Goal: Transaction & Acquisition: Purchase product/service

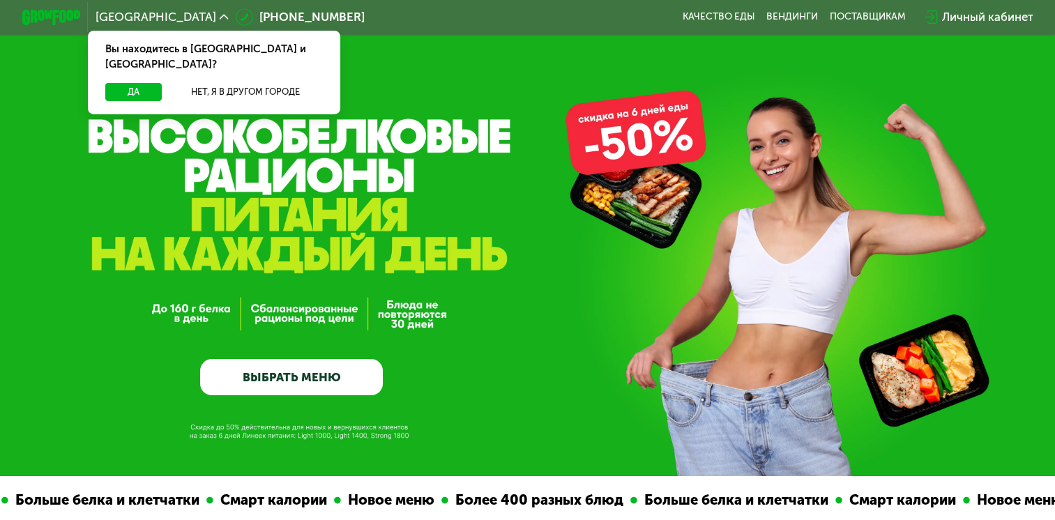
click at [289, 372] on link "ВЫБРАТЬ МЕНЮ" at bounding box center [291, 377] width 183 height 37
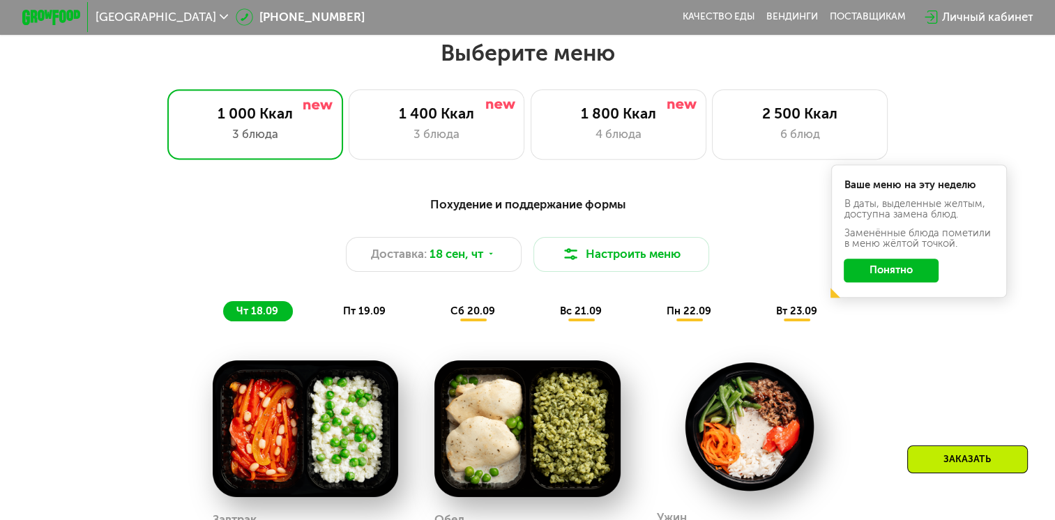
scroll to position [933, 0]
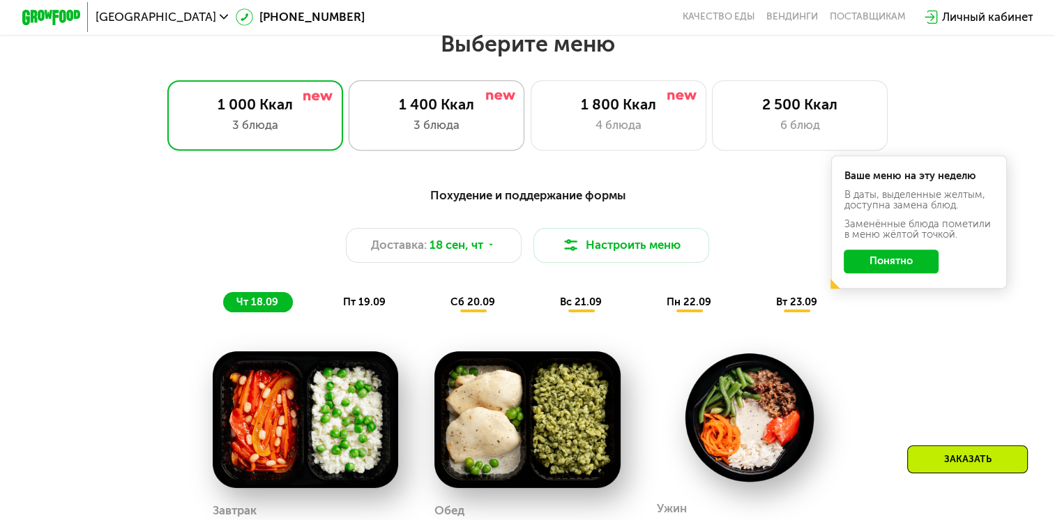
click at [474, 133] on div "3 блюда" at bounding box center [436, 124] width 145 height 17
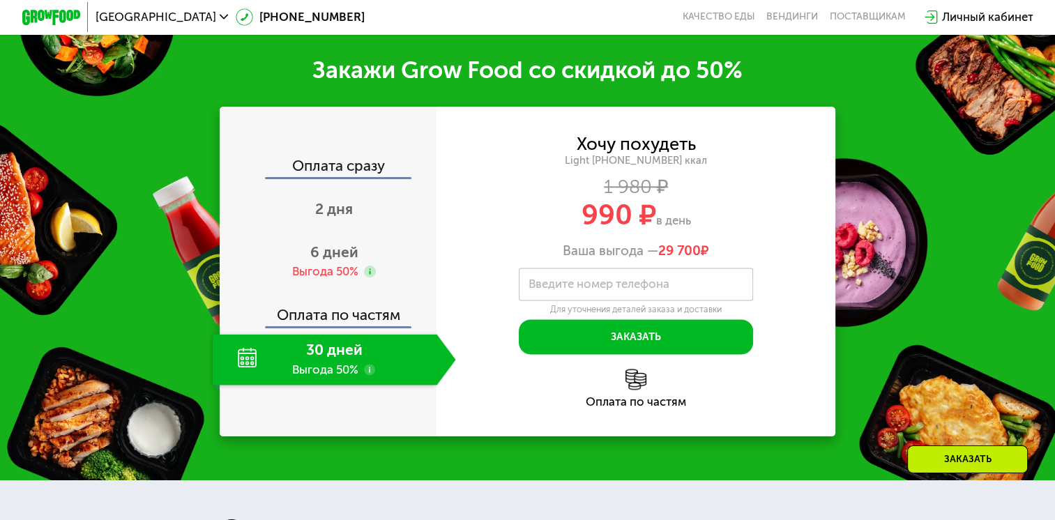
scroll to position [1744, 0]
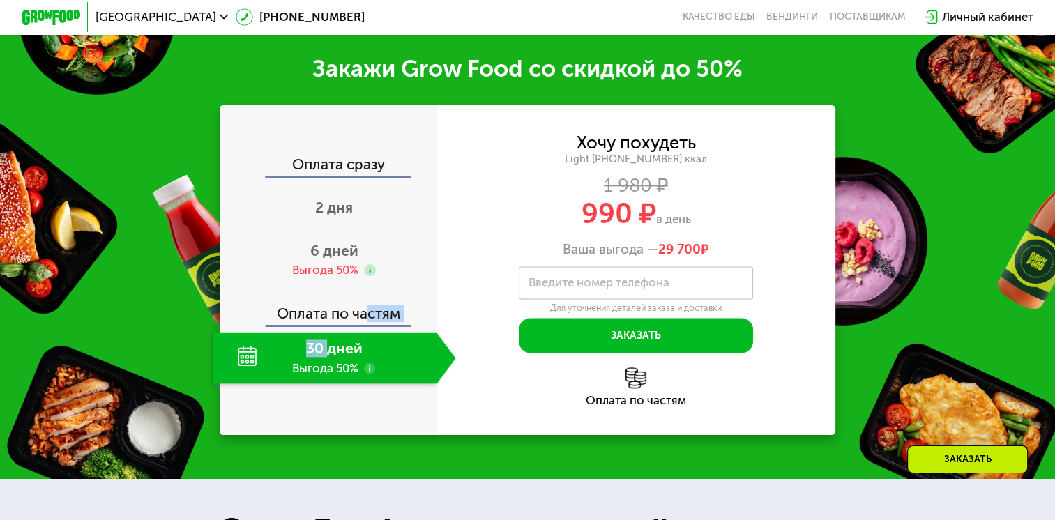
drag, startPoint x: 324, startPoint y: 364, endPoint x: 366, endPoint y: 304, distance: 73.5
click at [366, 304] on div "Оплата сразу 2 дня 6 дней Выгода 50% Оплата по частям 30 дней Выгода 50%" at bounding box center [328, 270] width 217 height 227
drag, startPoint x: 366, startPoint y: 304, endPoint x: 585, endPoint y: 202, distance: 241.2
click at [585, 193] on div "1 980 ₽" at bounding box center [636, 185] width 399 height 16
click at [324, 275] on div "6 дней Выгода 50%" at bounding box center [334, 260] width 243 height 52
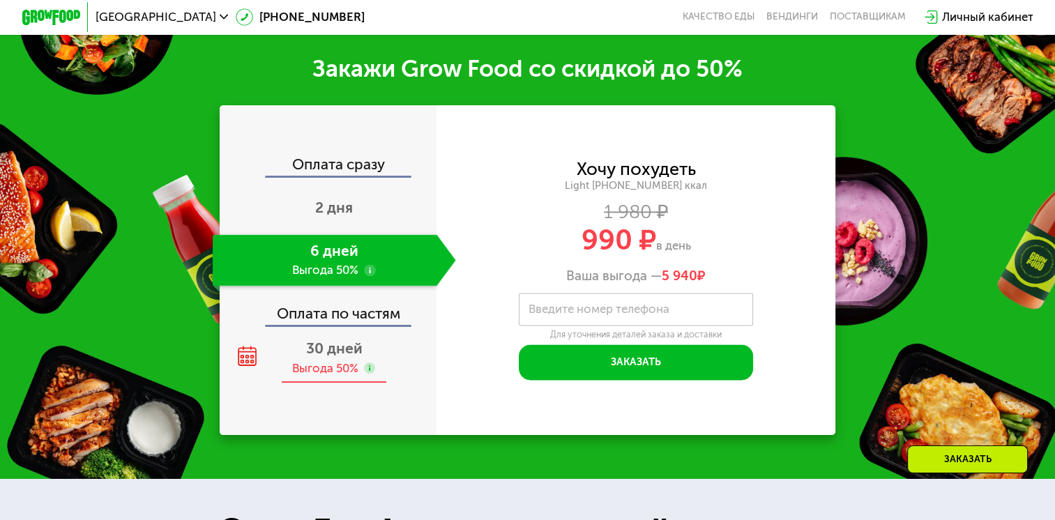
click at [319, 357] on span "30 дней" at bounding box center [334, 348] width 56 height 17
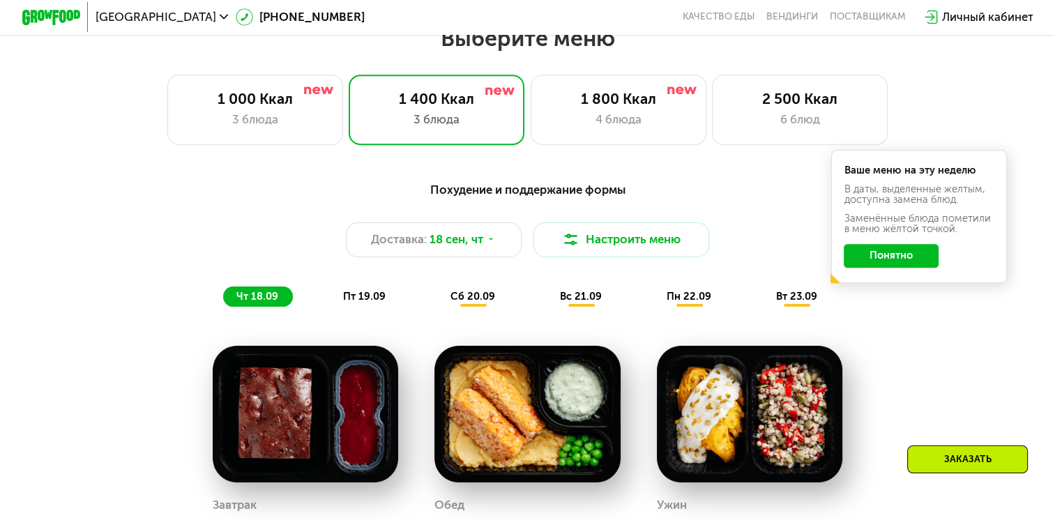
scroll to position [935, 0]
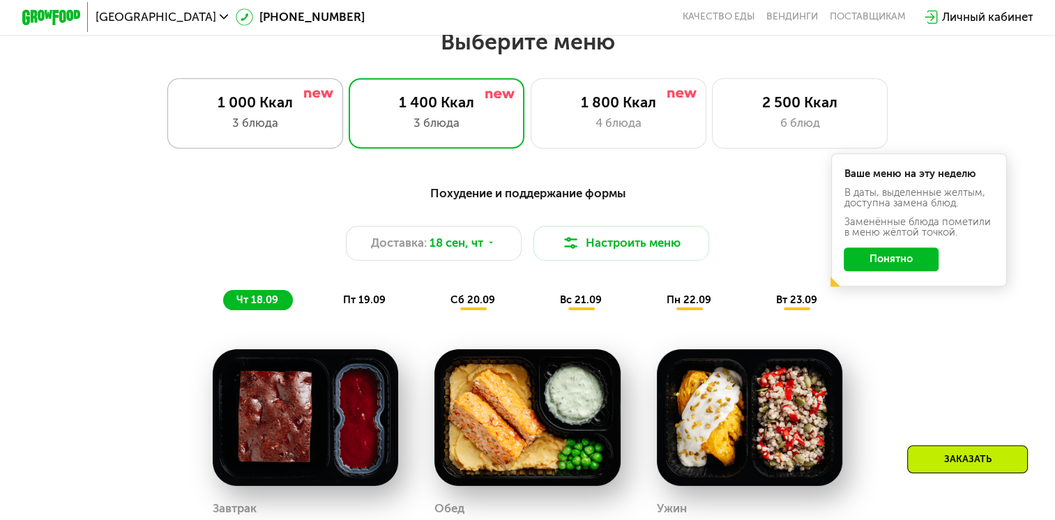
click at [251, 102] on div "1 000 Ккал" at bounding box center [255, 101] width 145 height 17
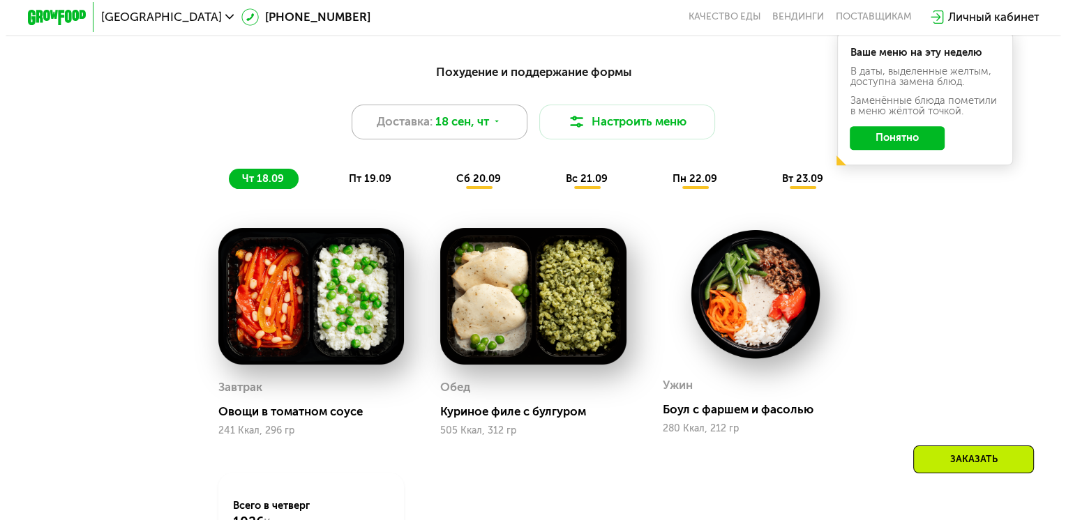
scroll to position [1057, 0]
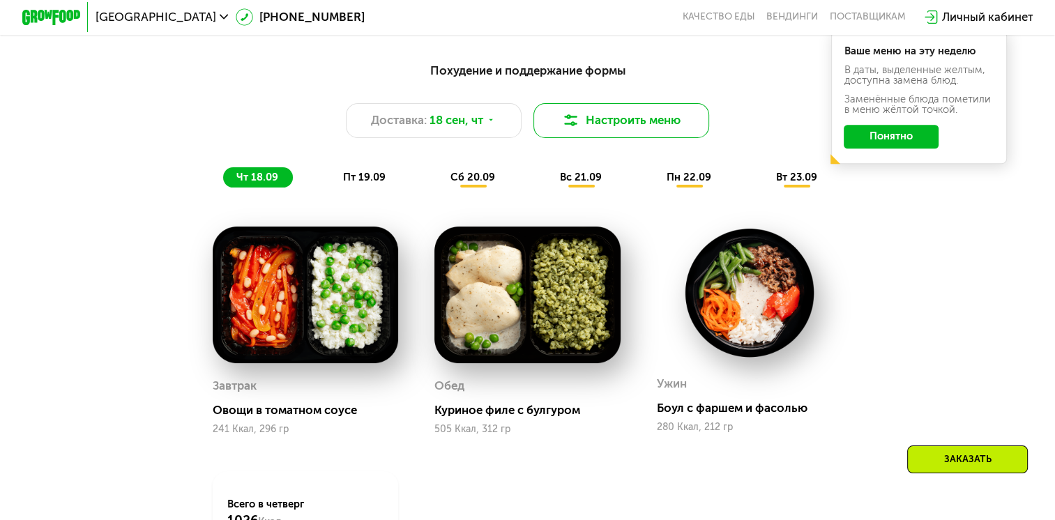
click at [582, 137] on button "Настроить меню" at bounding box center [622, 120] width 176 height 35
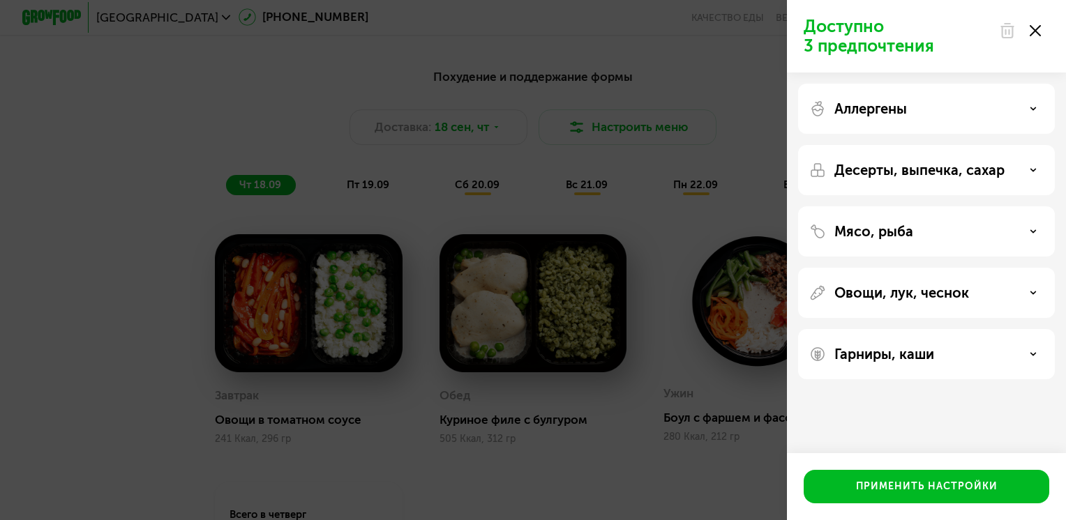
click at [891, 107] on p "Аллергены" at bounding box center [870, 108] width 73 height 17
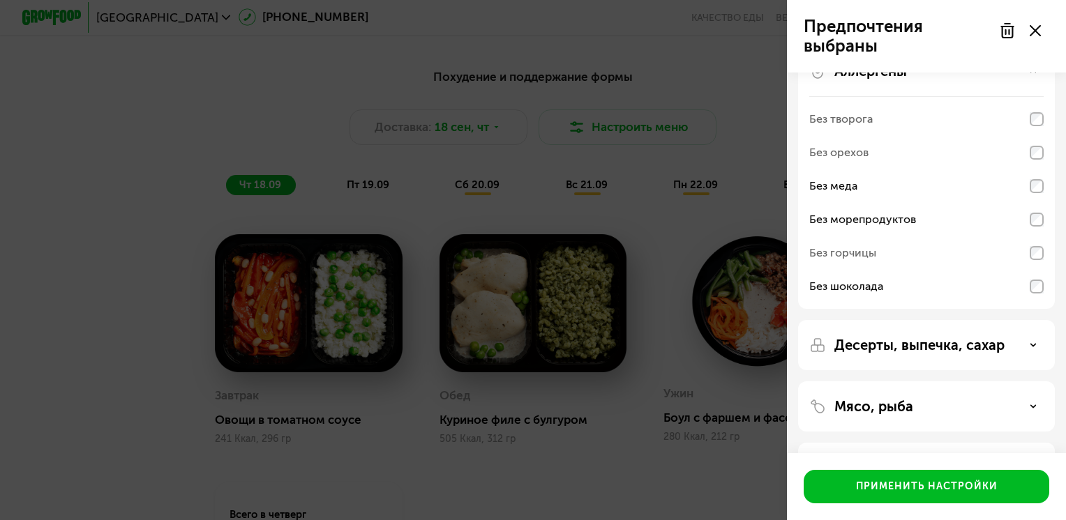
scroll to position [152, 0]
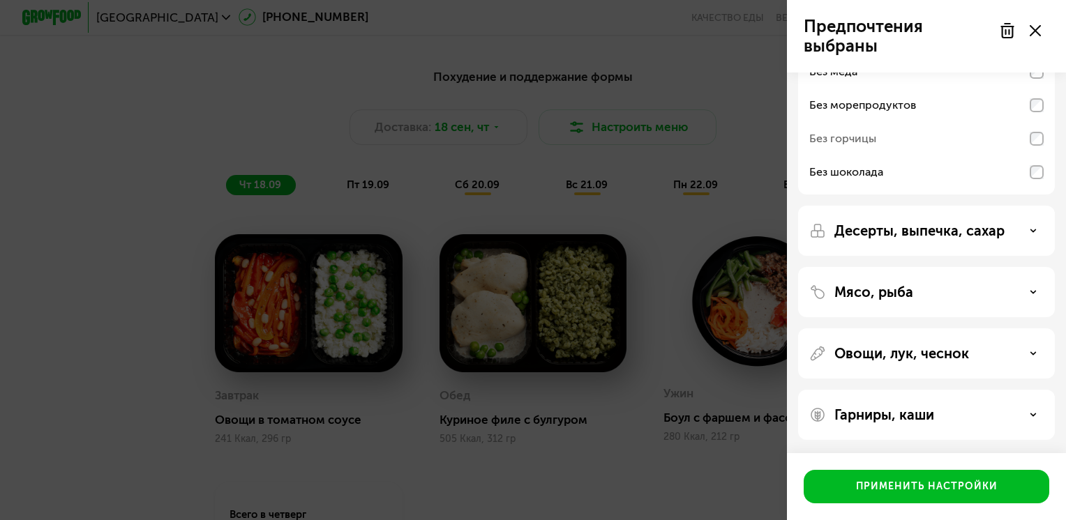
click at [941, 248] on div "Десерты, выпечка, сахар" at bounding box center [926, 231] width 257 height 50
click at [958, 236] on p "Десерты, выпечка, сахар" at bounding box center [919, 231] width 170 height 17
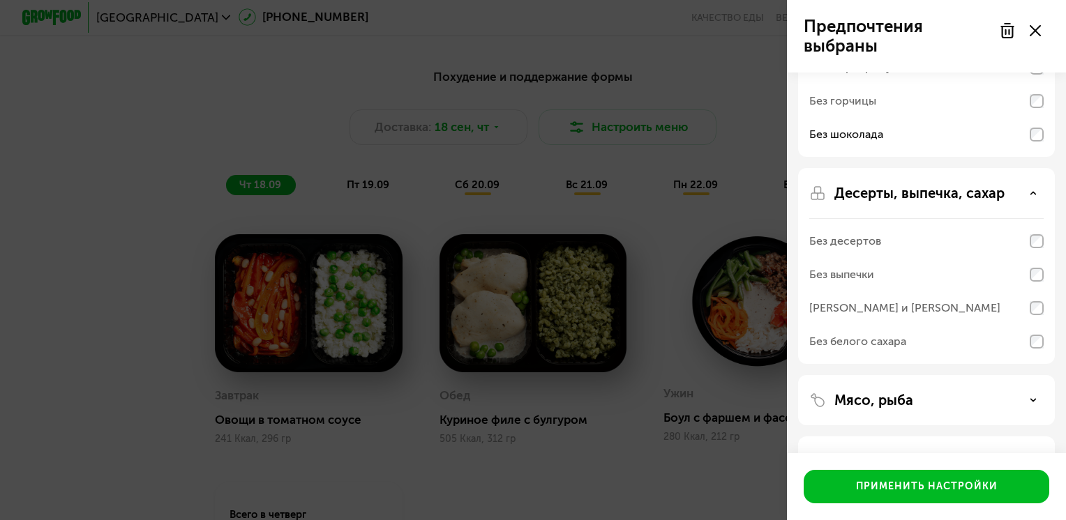
scroll to position [191, 0]
click at [1032, 280] on div "Без выпечки" at bounding box center [926, 273] width 234 height 33
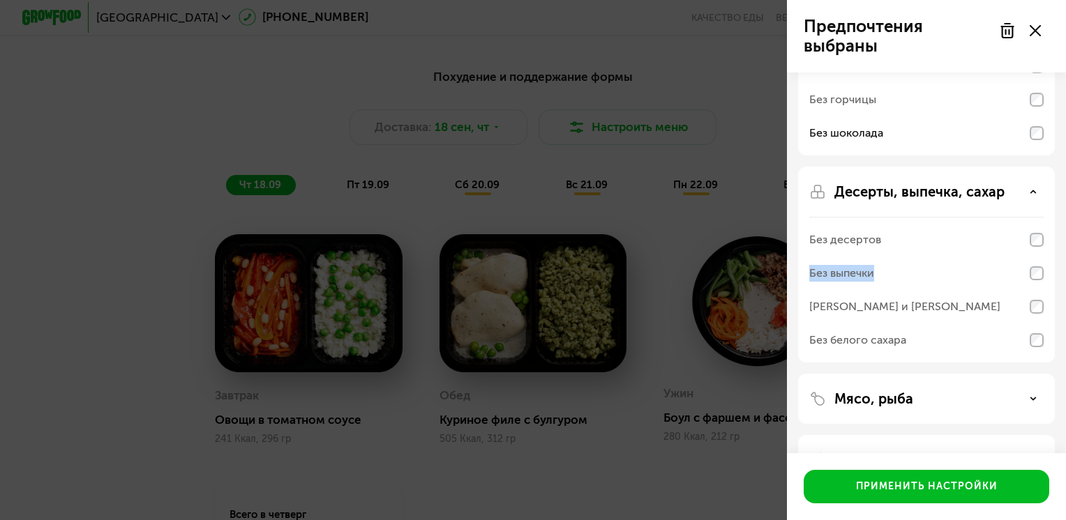
click at [1032, 280] on div "Без выпечки" at bounding box center [926, 273] width 234 height 33
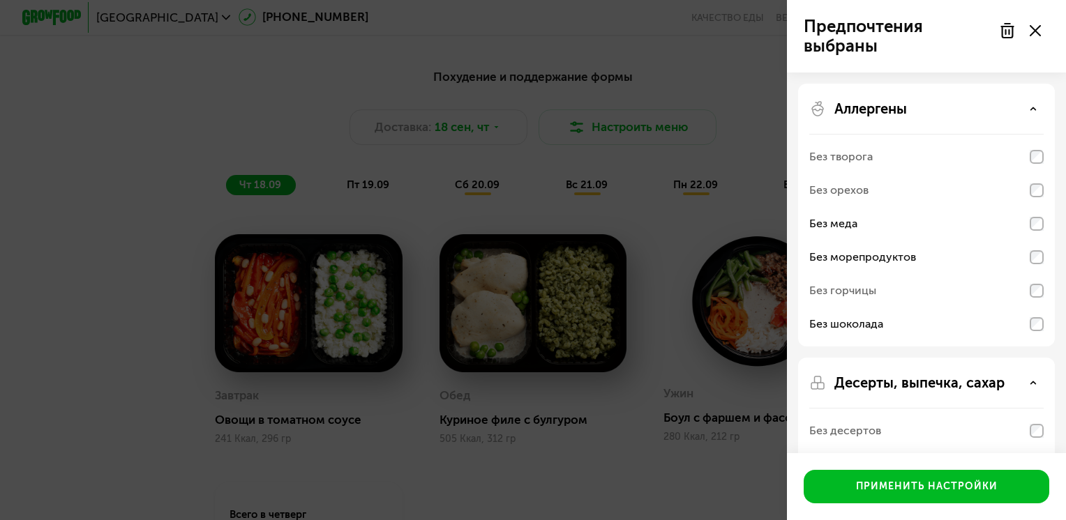
drag, startPoint x: 1032, startPoint y: 280, endPoint x: 971, endPoint y: 113, distance: 178.3
click at [971, 113] on div "Аллергены" at bounding box center [926, 108] width 234 height 17
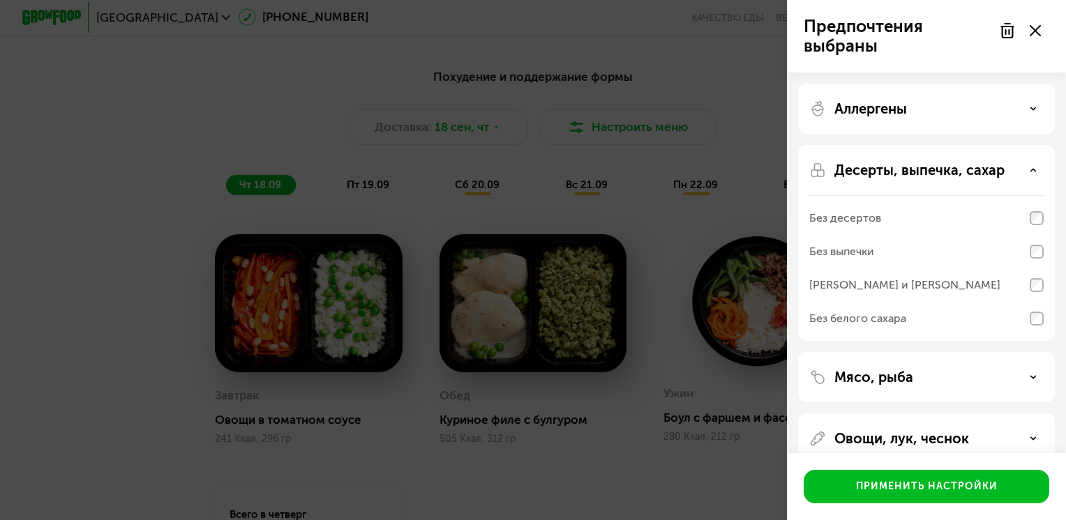
click at [972, 116] on div "Аллергены" at bounding box center [926, 108] width 234 height 17
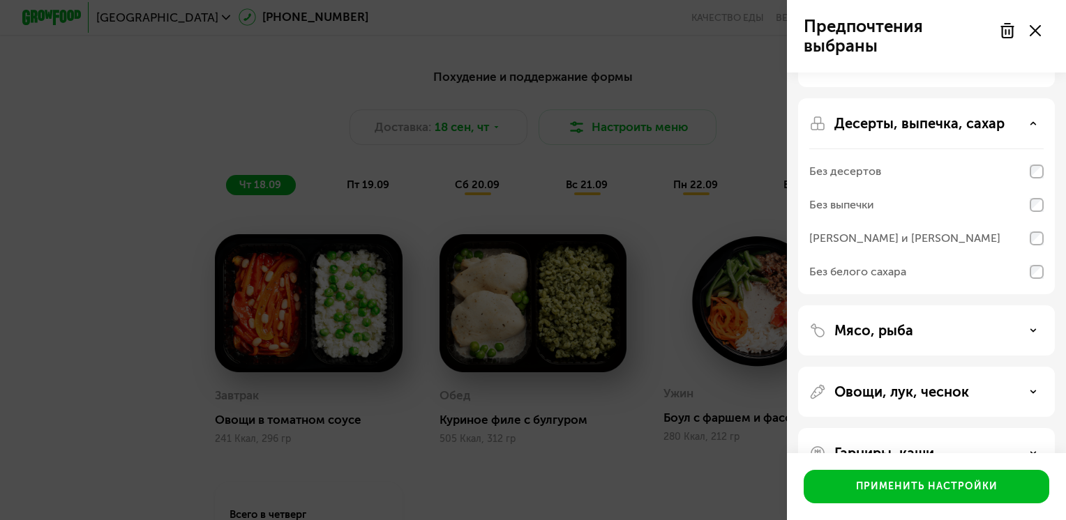
scroll to position [259, 0]
click at [993, 340] on div "Мясо, рыба" at bounding box center [926, 331] width 257 height 50
click at [1027, 336] on div "Мясо, рыба" at bounding box center [926, 330] width 234 height 17
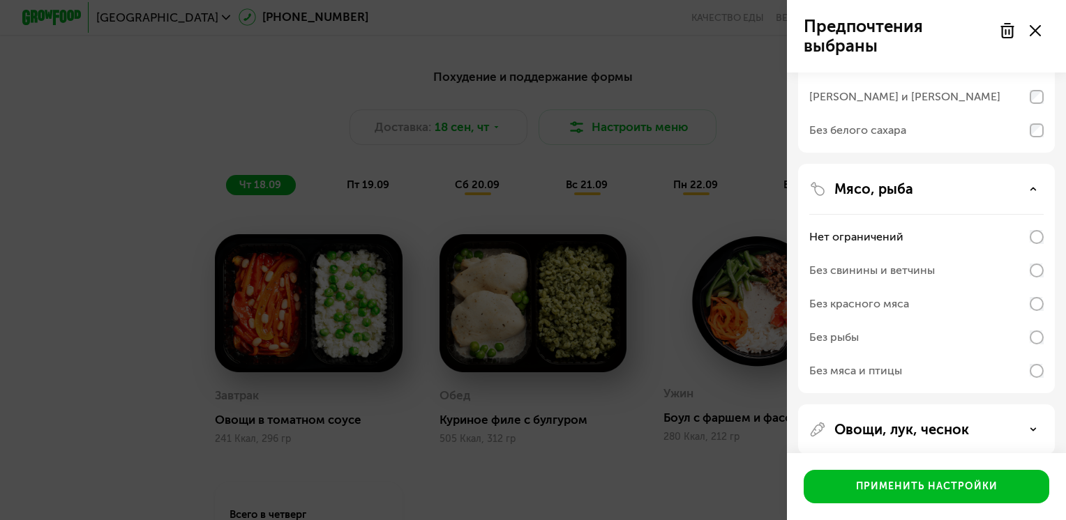
scroll to position [407, 0]
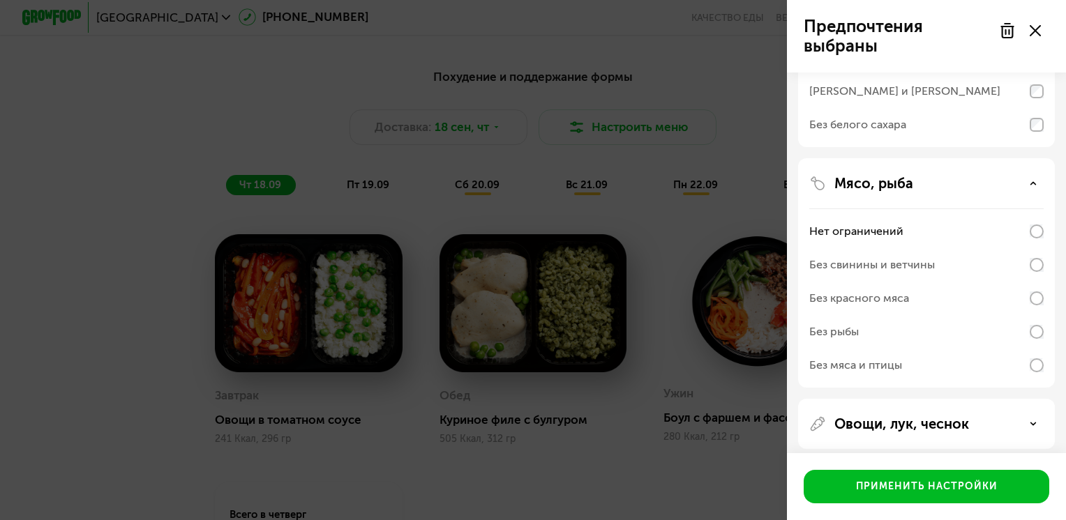
click at [1027, 323] on div "Без рыбы" at bounding box center [926, 331] width 234 height 33
click at [1035, 255] on div "Без свинины и ветчины" at bounding box center [926, 264] width 234 height 33
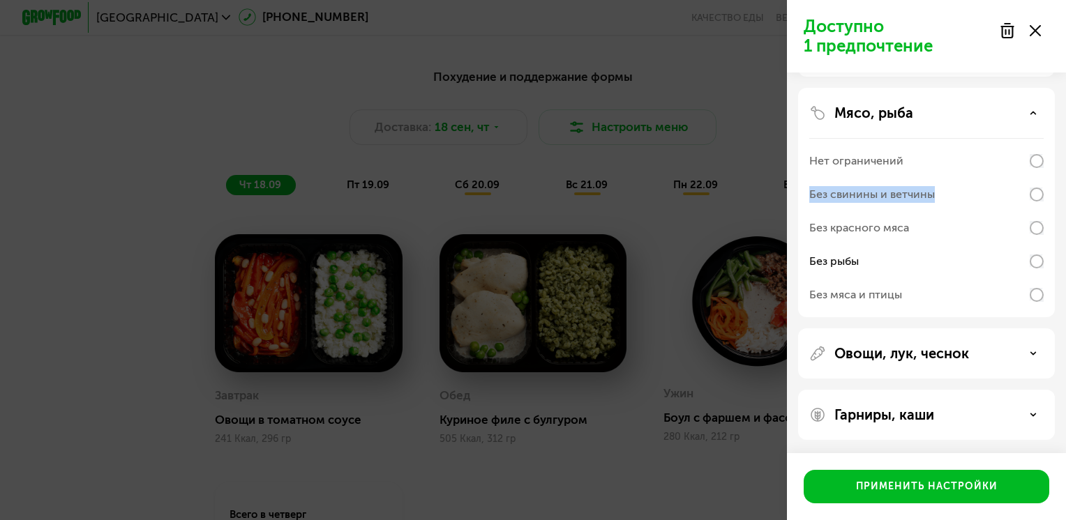
scroll to position [477, 0]
click at [907, 361] on p "Овощи, лук, чеснок" at bounding box center [901, 353] width 135 height 17
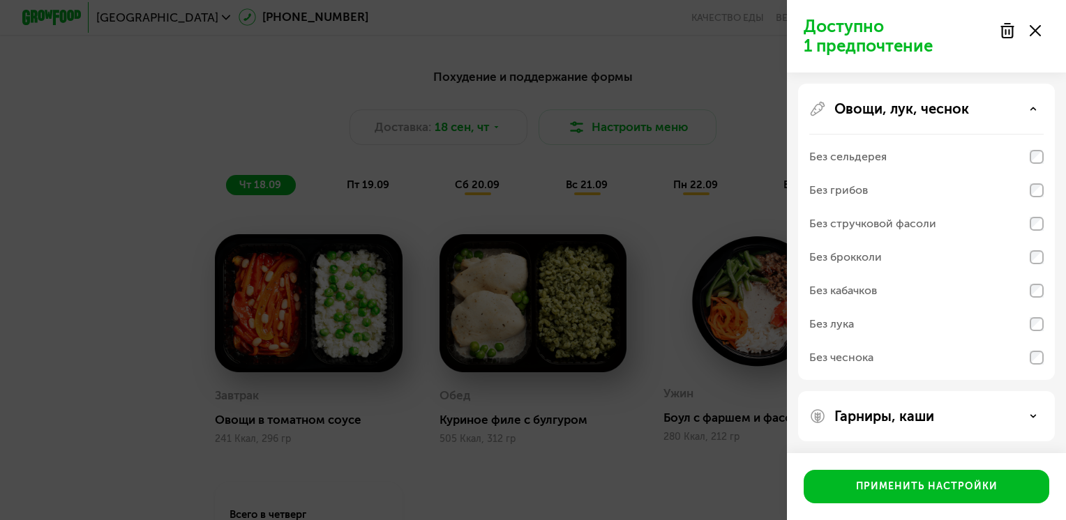
scroll to position [723, 0]
click at [894, 416] on p "Гарниры, каши" at bounding box center [884, 415] width 100 height 17
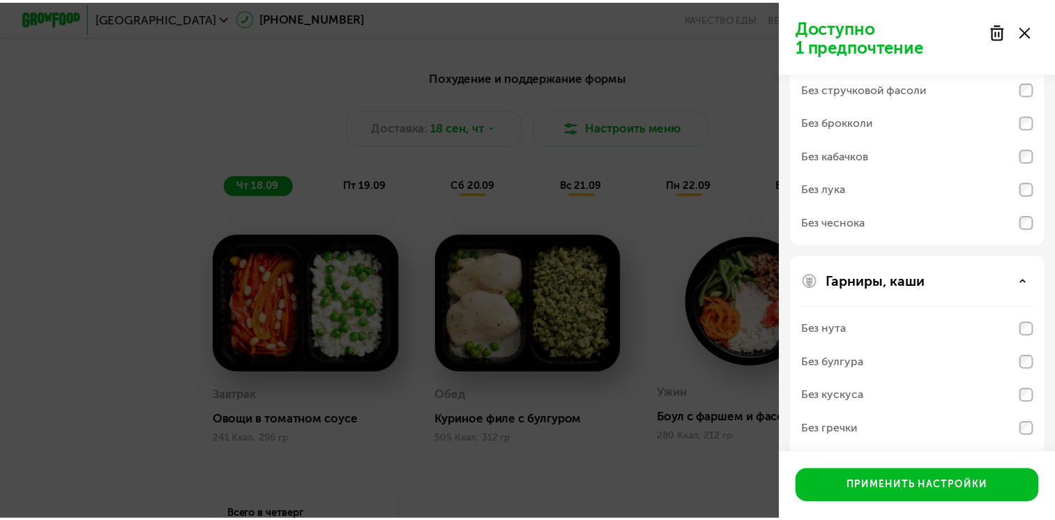
scroll to position [902, 0]
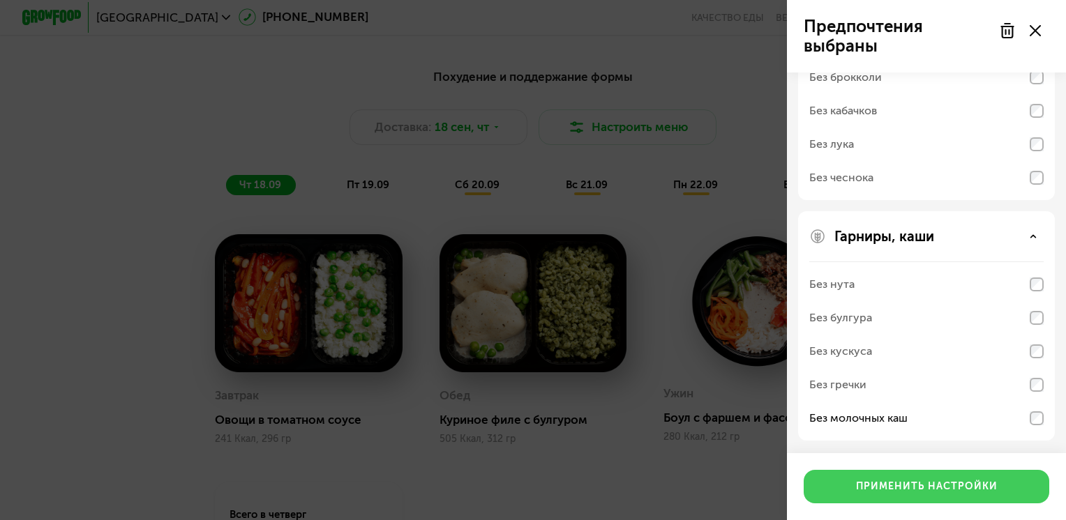
click at [933, 484] on div "Применить настройки" at bounding box center [927, 487] width 142 height 14
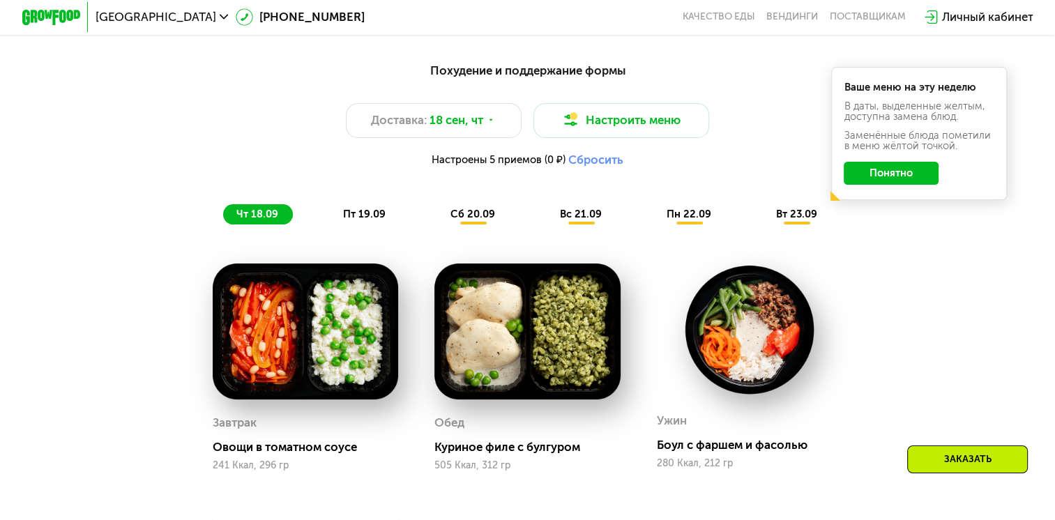
click at [923, 179] on button "Понятно" at bounding box center [891, 174] width 95 height 24
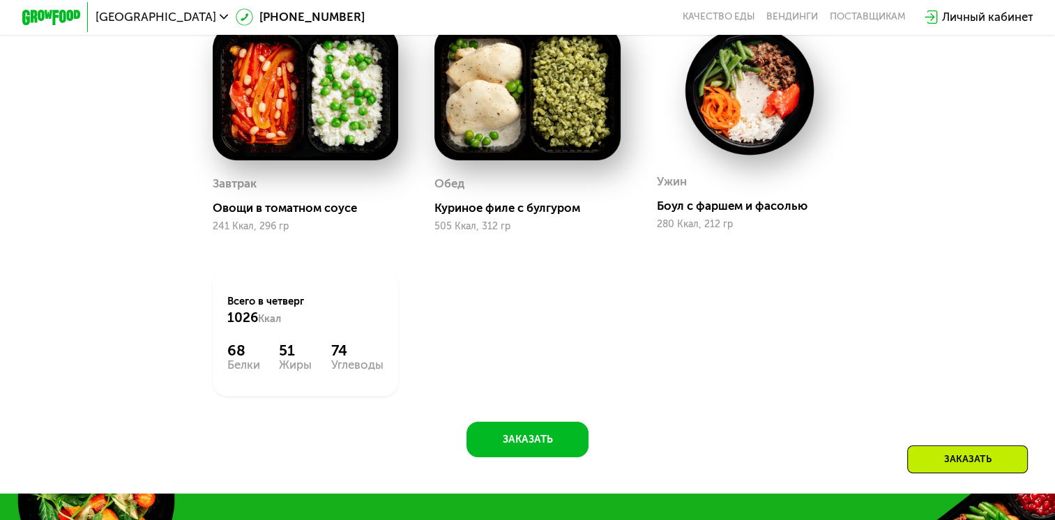
scroll to position [1295, 0]
